Goal: Check status: Check status

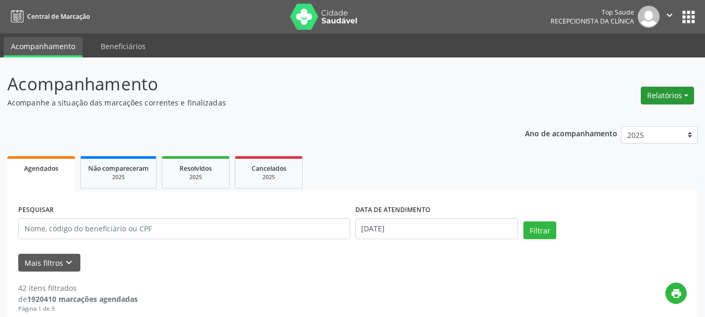
click at [662, 99] on button "Relatórios" at bounding box center [667, 96] width 53 height 18
click at [617, 118] on link "Agendamentos" at bounding box center [637, 118] width 112 height 15
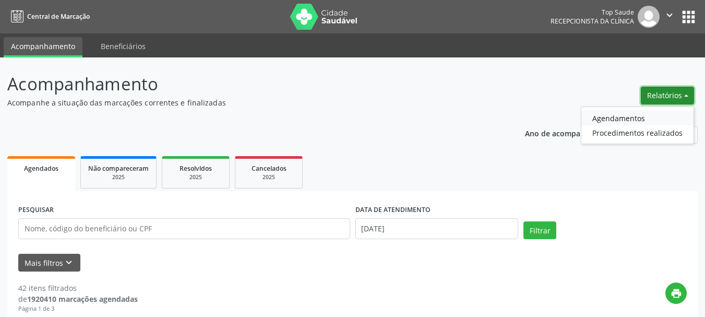
select select "8"
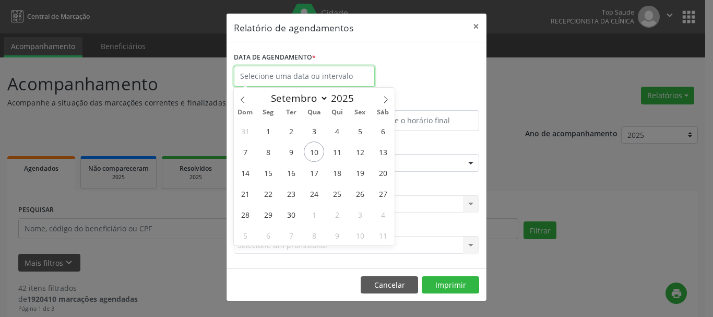
click at [334, 80] on input "text" at bounding box center [304, 76] width 141 height 21
click at [322, 150] on span "10" at bounding box center [314, 151] width 20 height 20
type input "[DATE]"
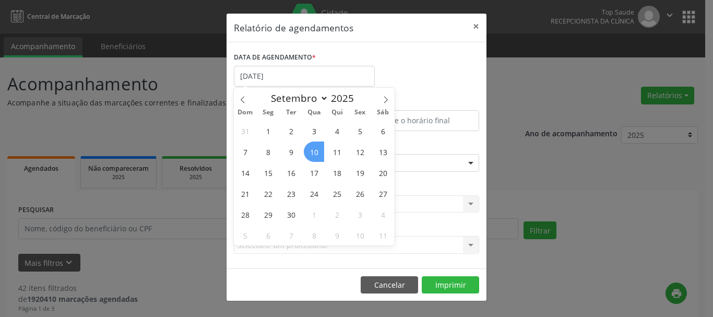
click at [322, 150] on span "10" at bounding box center [314, 151] width 20 height 20
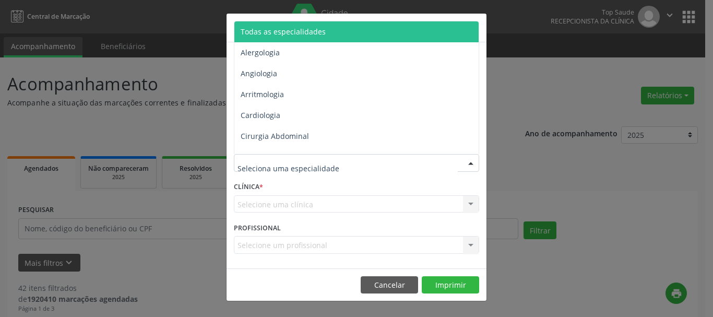
click at [347, 33] on span "Todas as especialidades" at bounding box center [357, 31] width 246 height 21
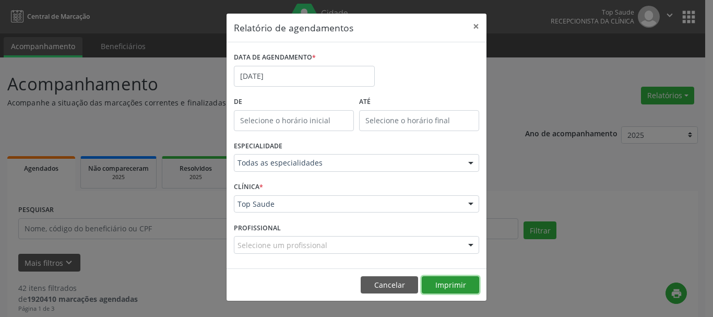
click at [441, 281] on button "Imprimir" at bounding box center [449, 285] width 57 height 18
